Goal: Transaction & Acquisition: Purchase product/service

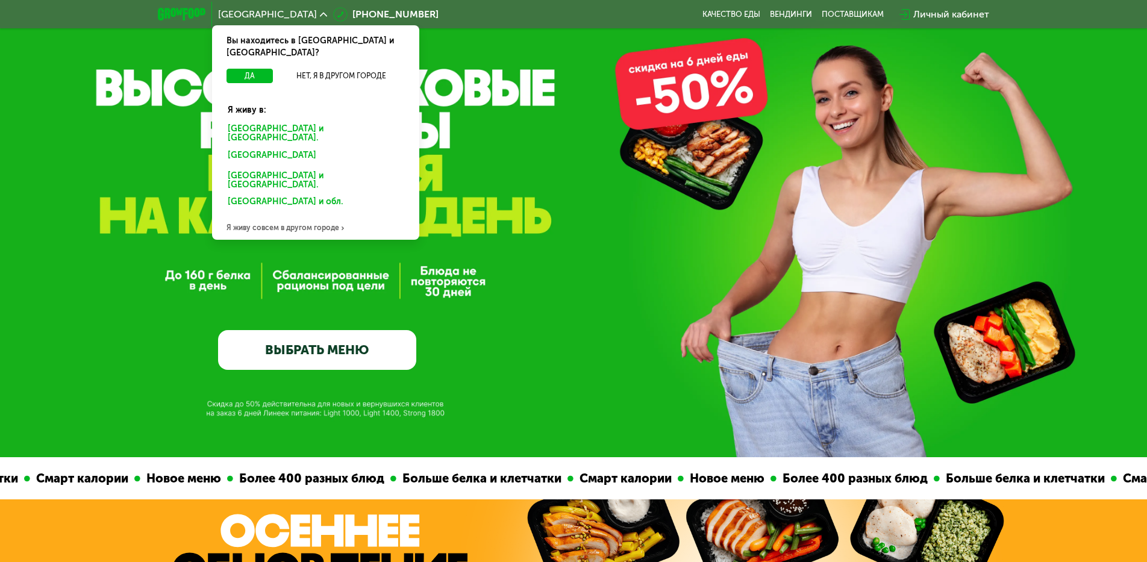
scroll to position [120, 0]
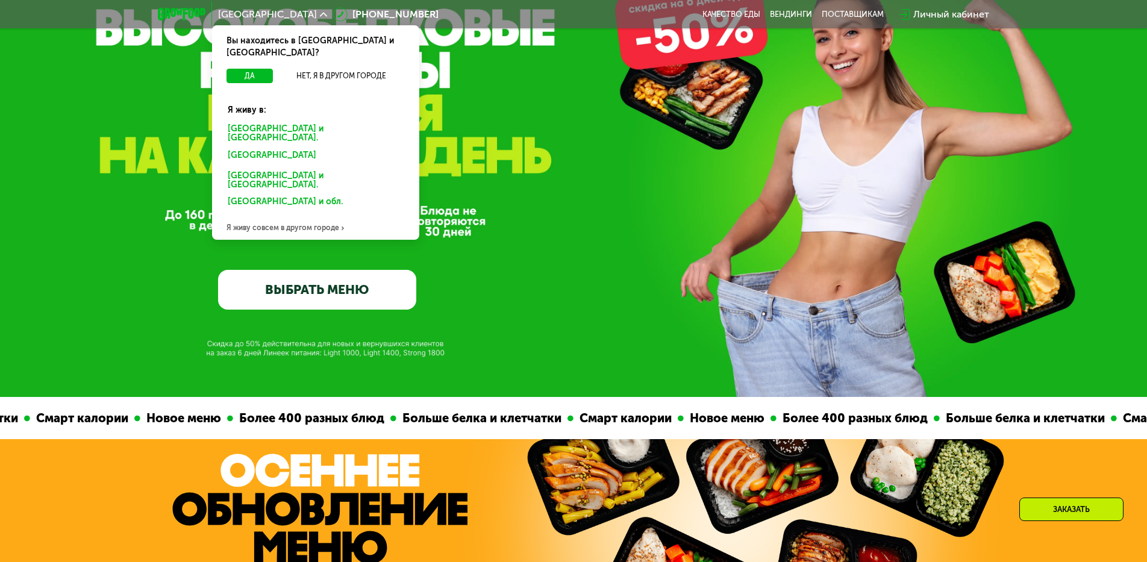
click at [308, 216] on div "Я живу совсем в другом городе" at bounding box center [315, 228] width 207 height 24
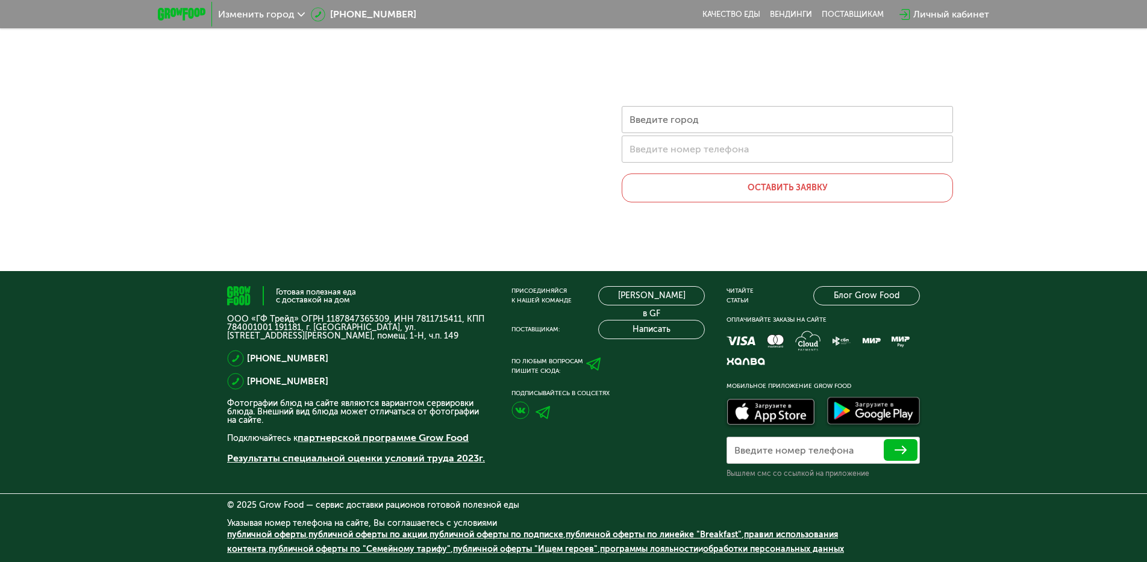
scroll to position [0, 0]
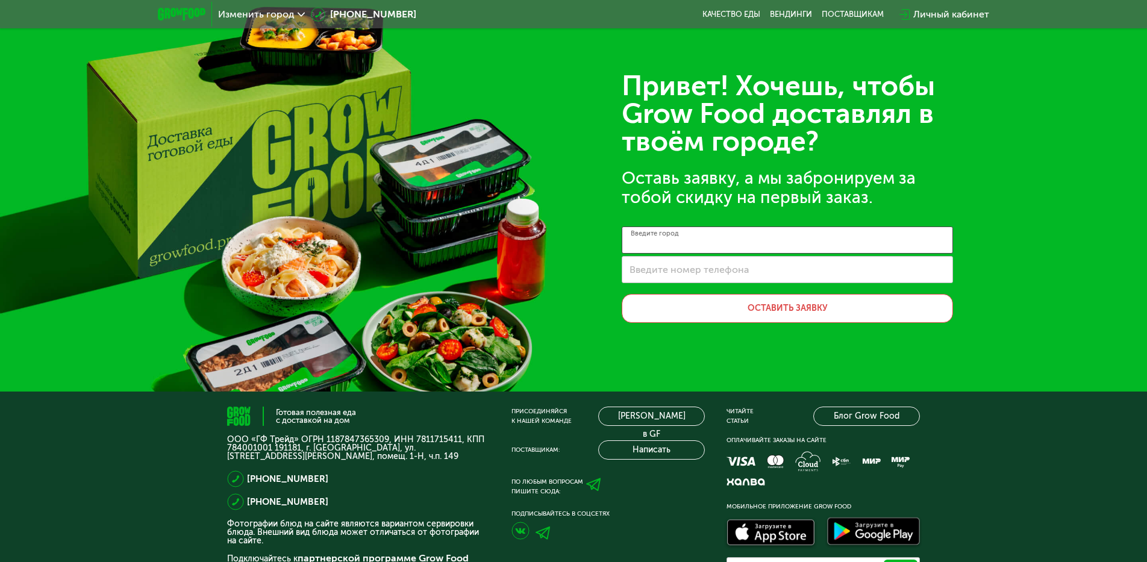
click at [716, 234] on input "Введите город" at bounding box center [786, 239] width 331 height 27
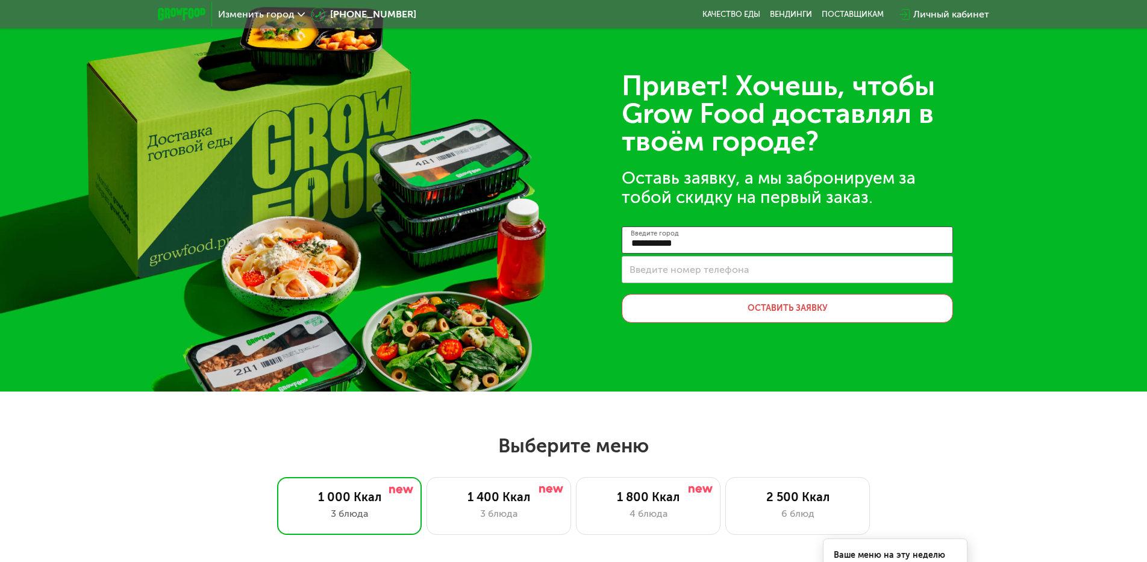
type input "**********"
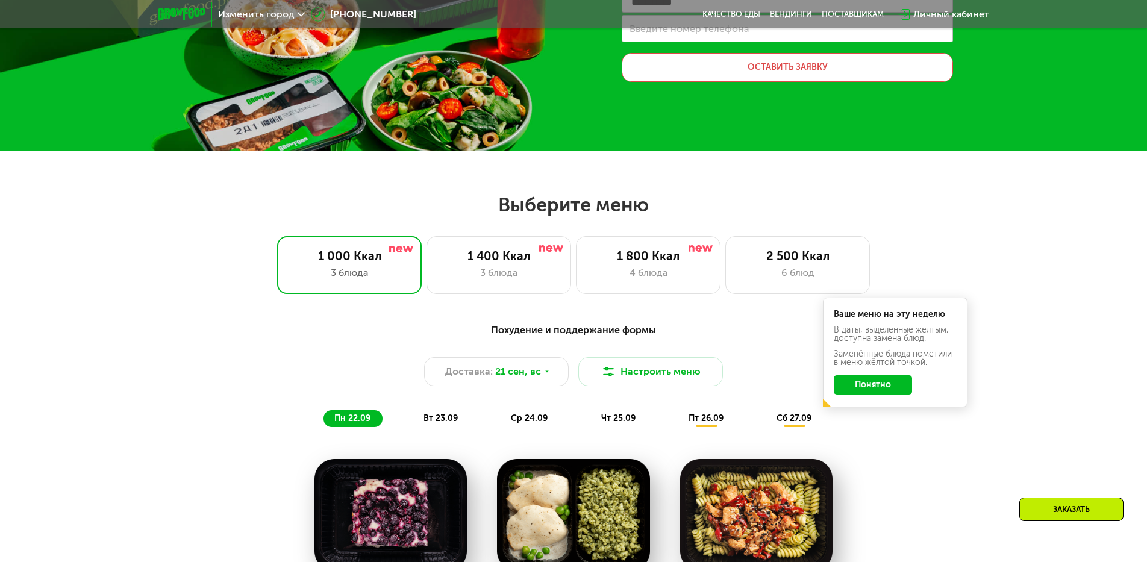
click at [900, 384] on button "Понятно" at bounding box center [872, 384] width 78 height 19
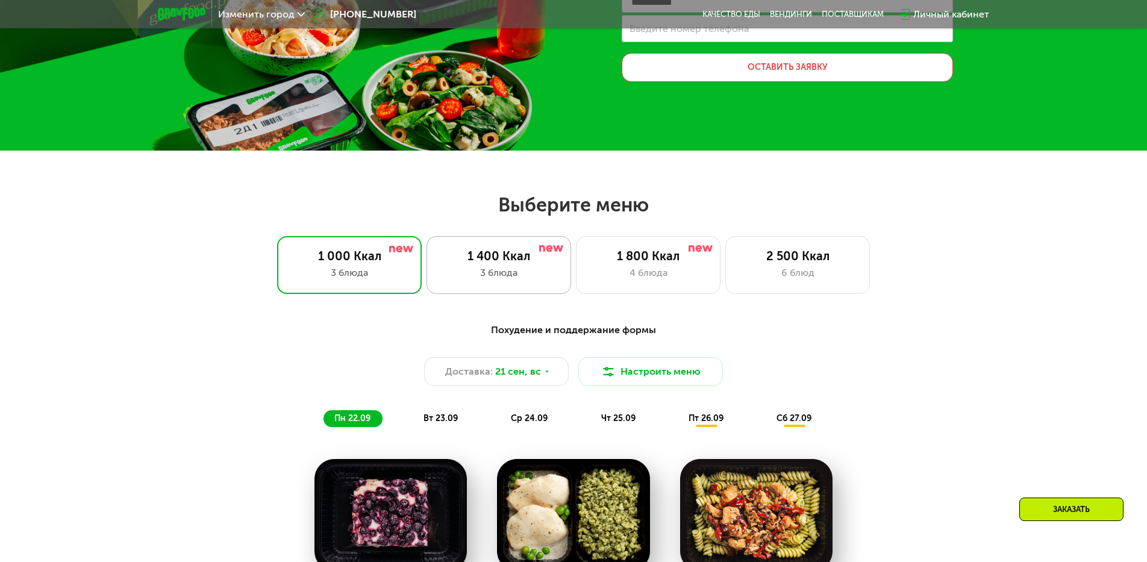
click at [500, 255] on div "1 400 Ккал" at bounding box center [498, 256] width 119 height 14
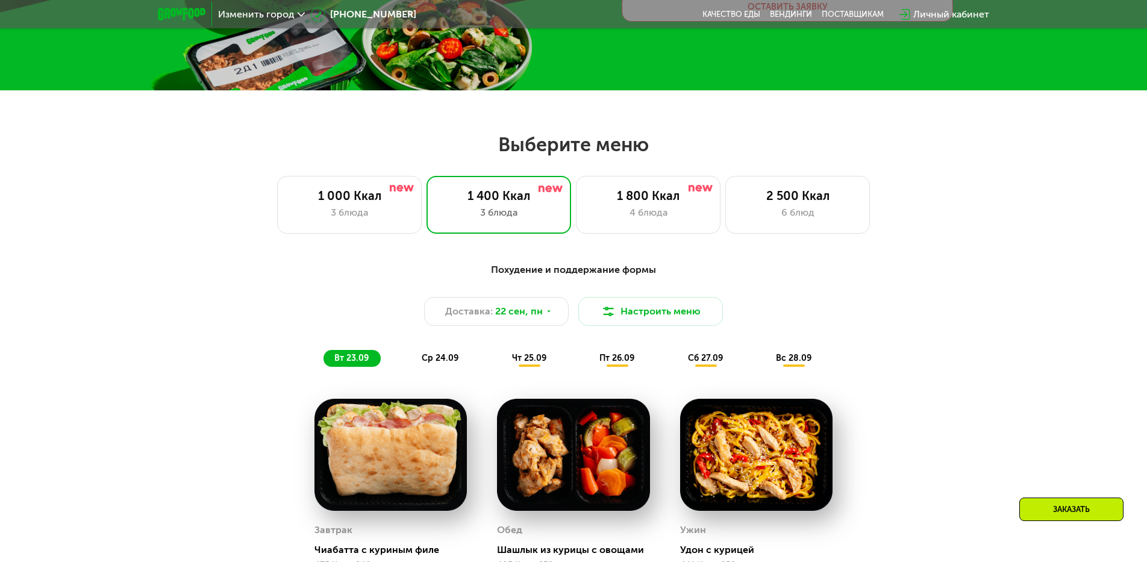
scroll to position [0, 0]
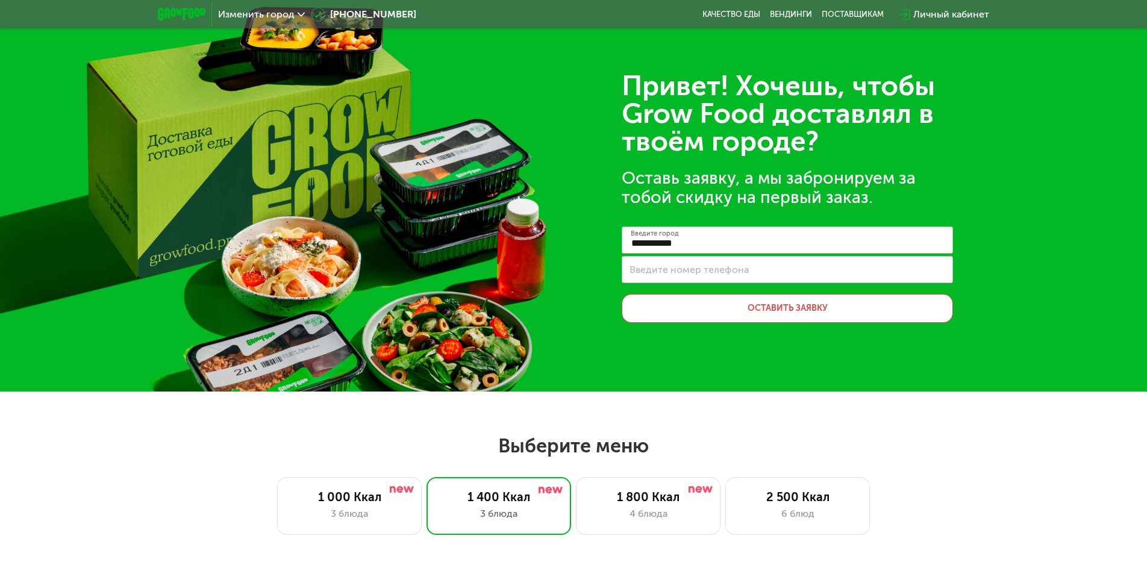
click at [299, 15] on icon at bounding box center [300, 14] width 7 height 7
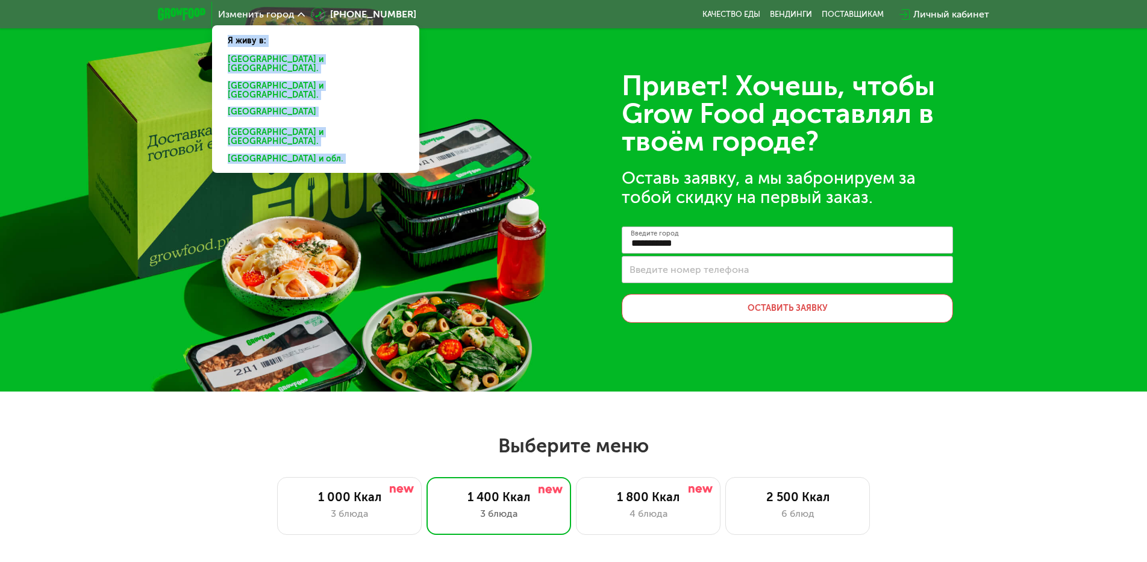
click at [255, 78] on div "[GEOGRAPHIC_DATA] и [GEOGRAPHIC_DATA]." at bounding box center [313, 90] width 188 height 25
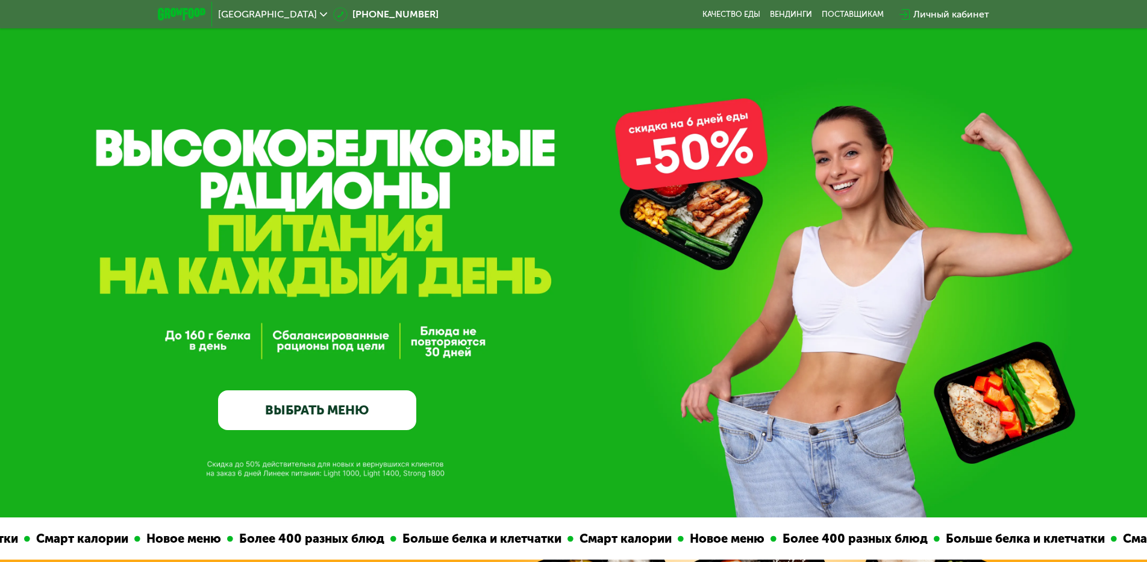
click at [335, 421] on link "ВЫБРАТЬ МЕНЮ" at bounding box center [317, 410] width 198 height 40
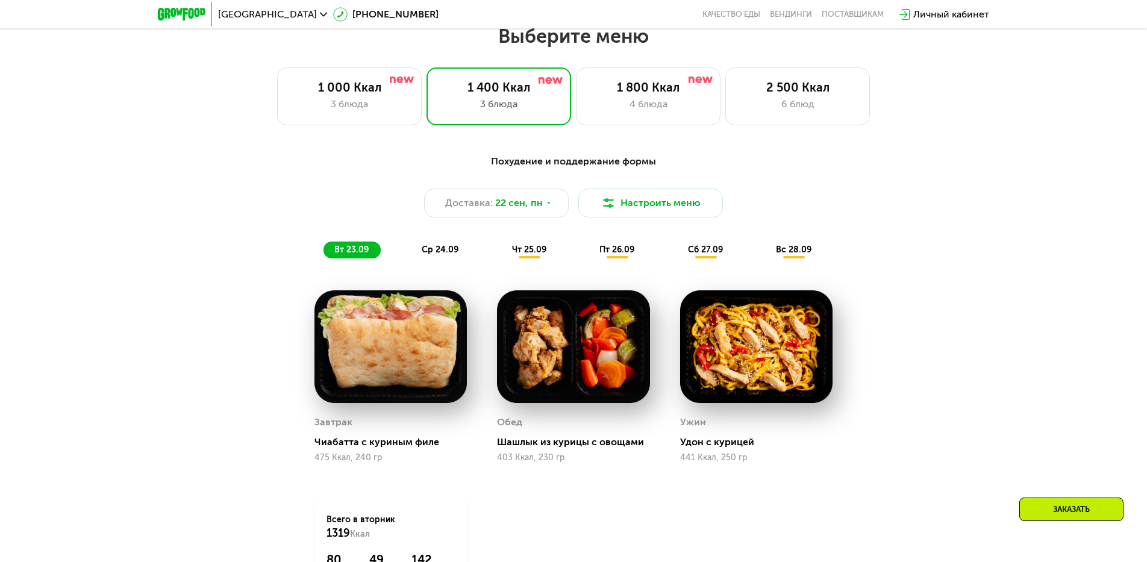
scroll to position [938, 0]
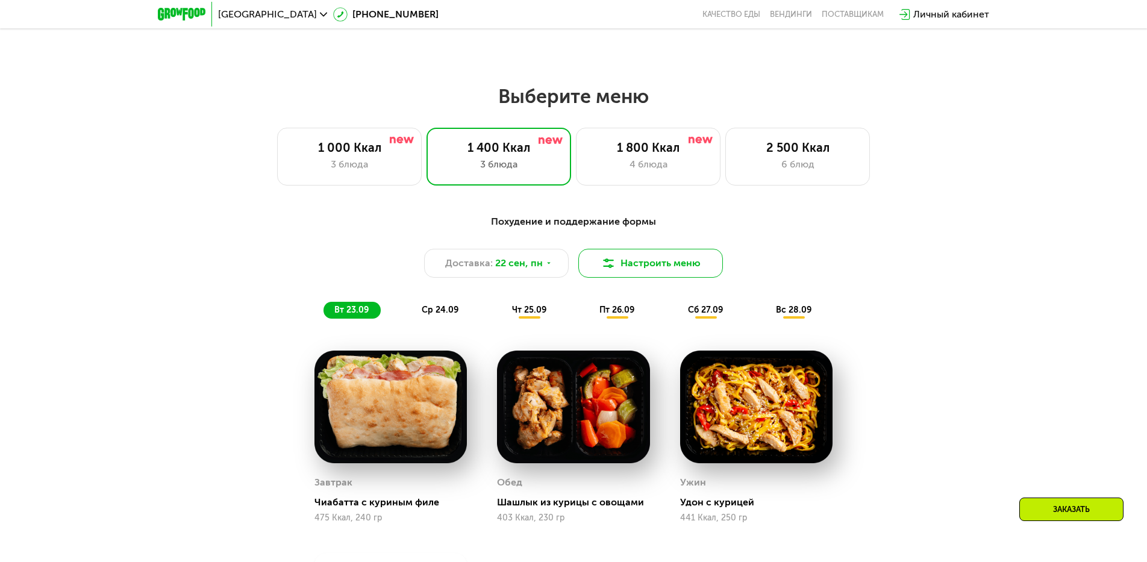
click at [678, 266] on button "Настроить меню" at bounding box center [650, 263] width 145 height 29
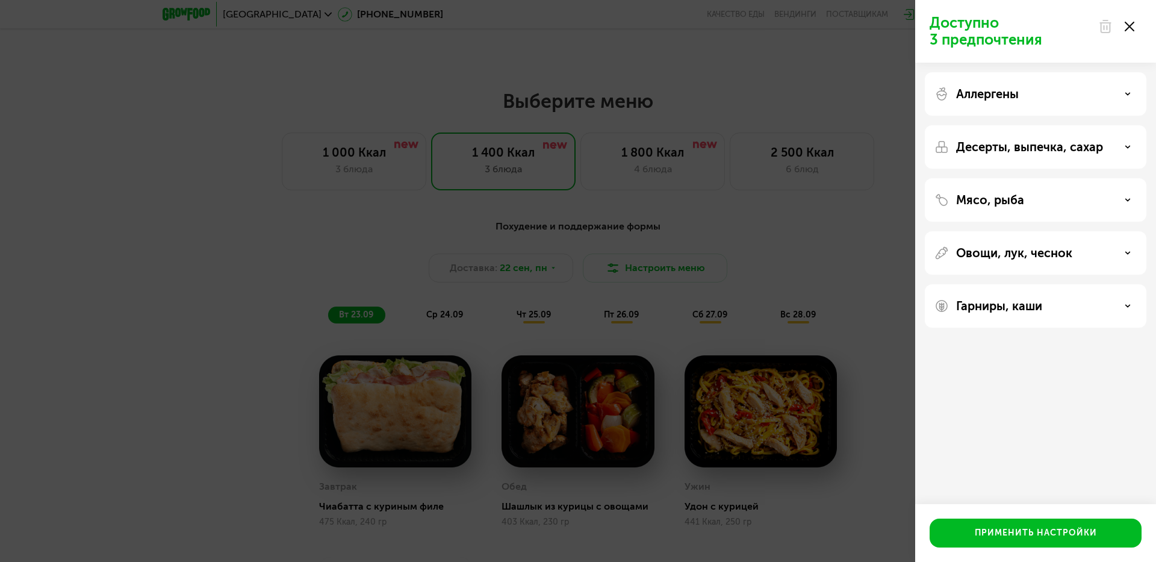
click at [1131, 26] on icon at bounding box center [1130, 27] width 10 height 10
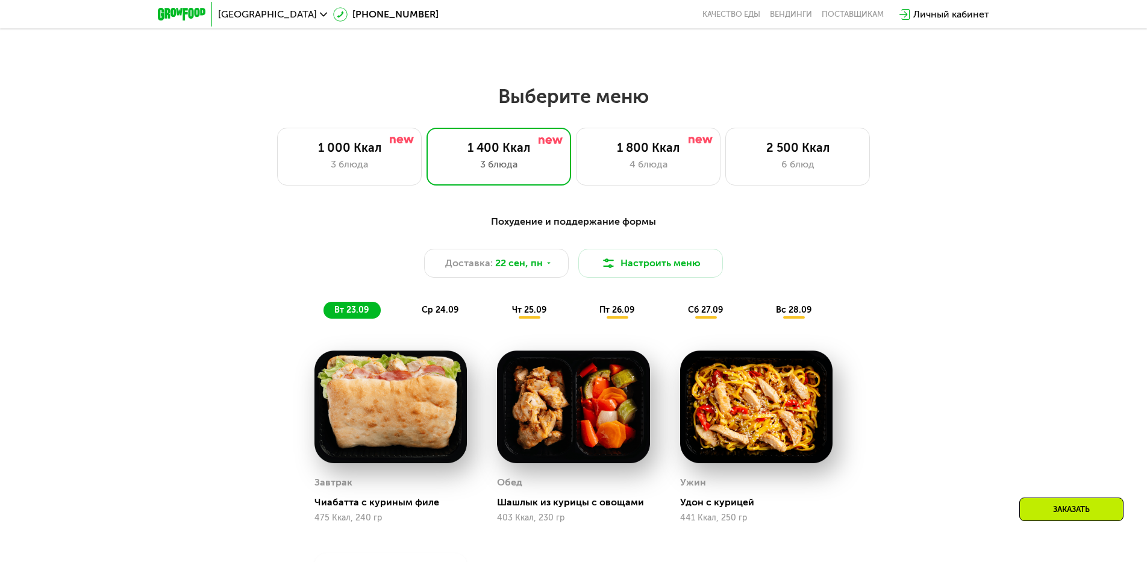
scroll to position [1239, 0]
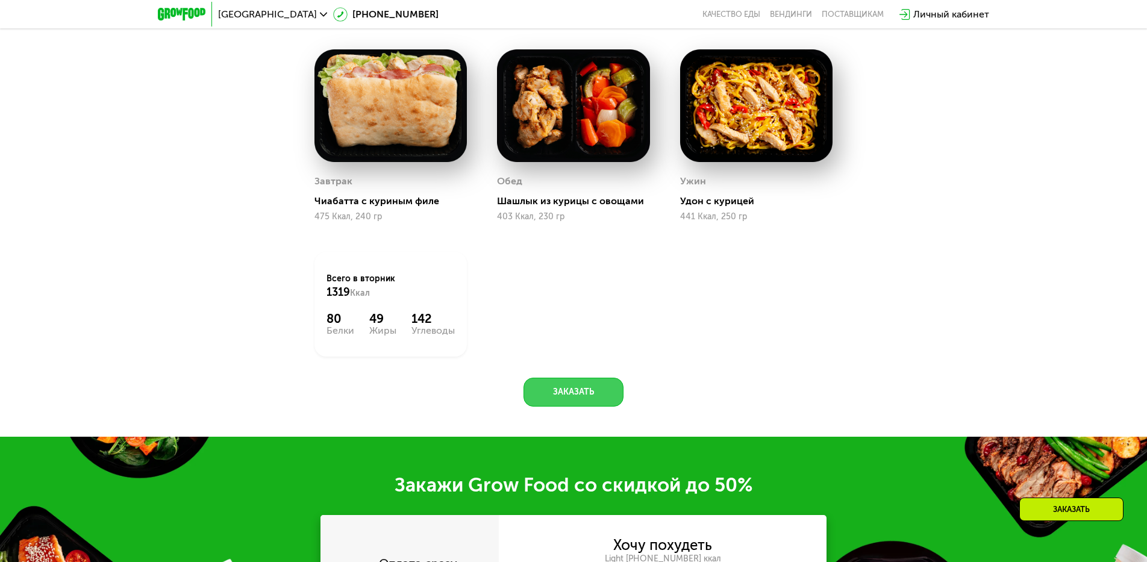
click at [578, 397] on button "Заказать" at bounding box center [573, 392] width 100 height 29
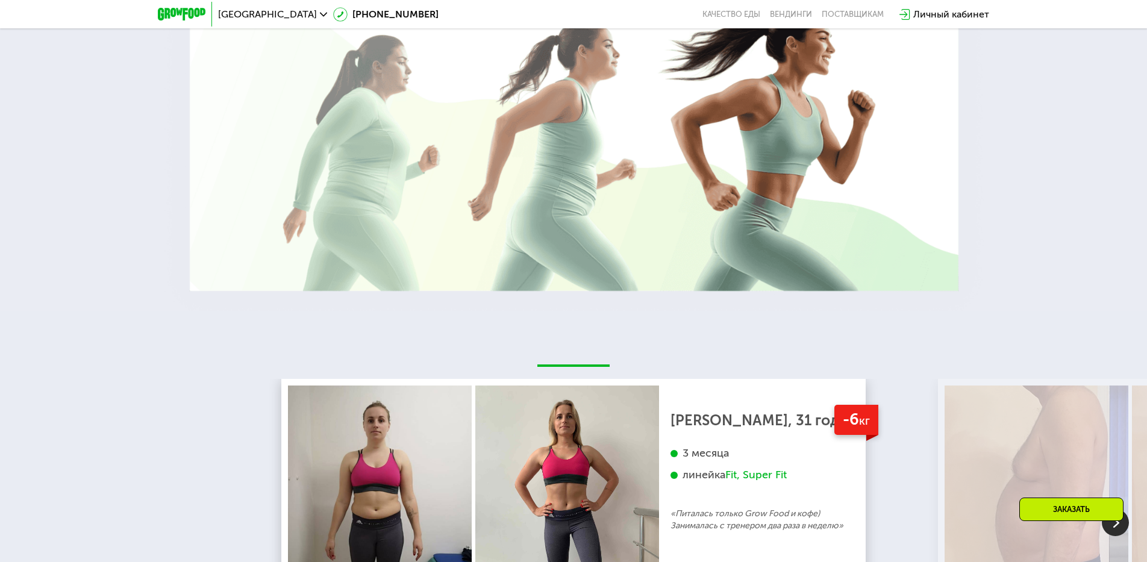
scroll to position [2642, 0]
